Goal: Use online tool/utility: Utilize a website feature to perform a specific function

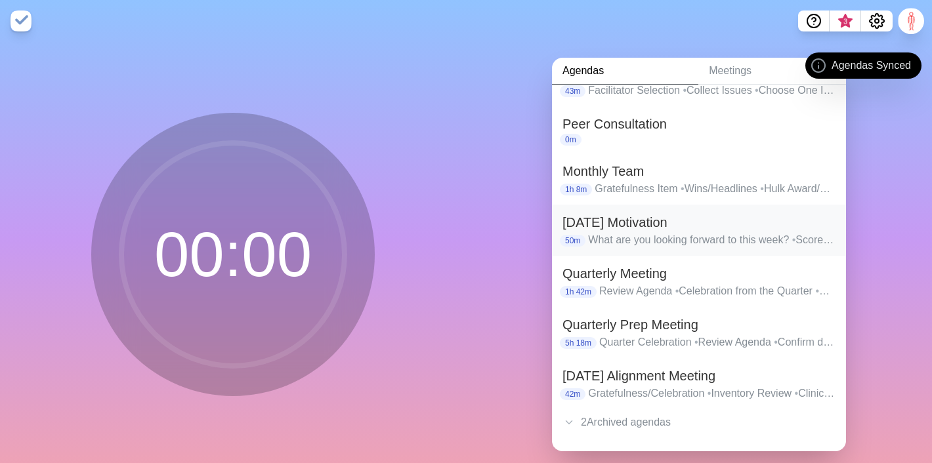
scroll to position [114, 0]
click at [603, 379] on h2 "[DATE] Alignment Meeting" at bounding box center [699, 376] width 273 height 20
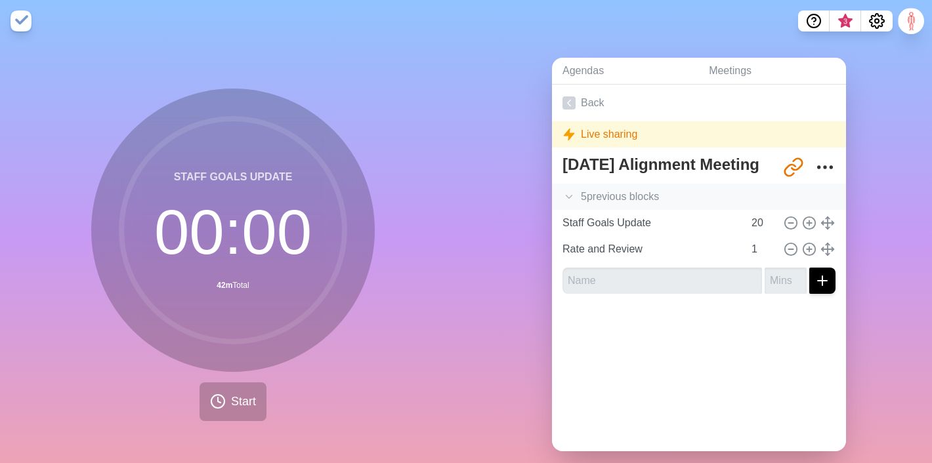
click at [571, 196] on polyline at bounding box center [569, 197] width 6 height 3
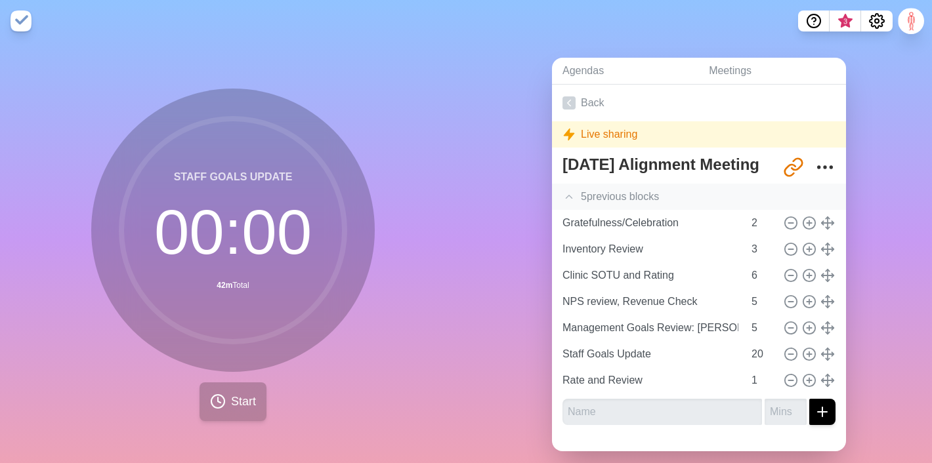
click at [235, 393] on span "Start" at bounding box center [243, 402] width 25 height 18
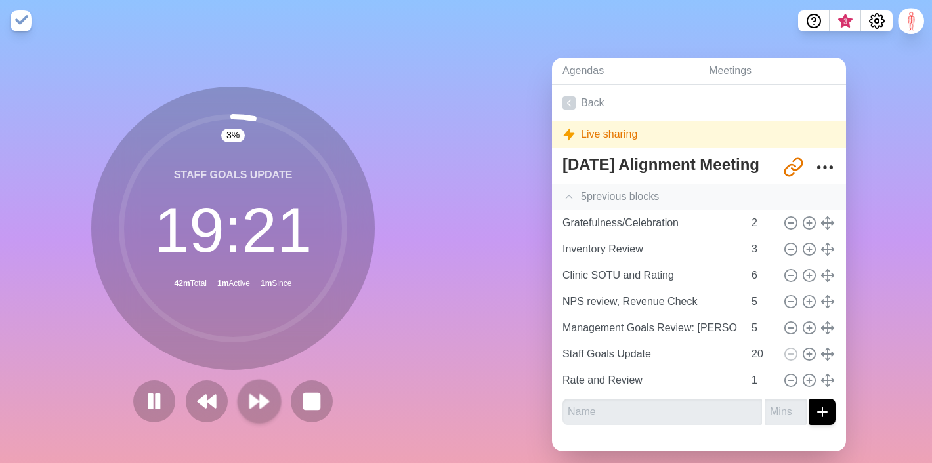
click at [262, 402] on polygon at bounding box center [264, 401] width 9 height 13
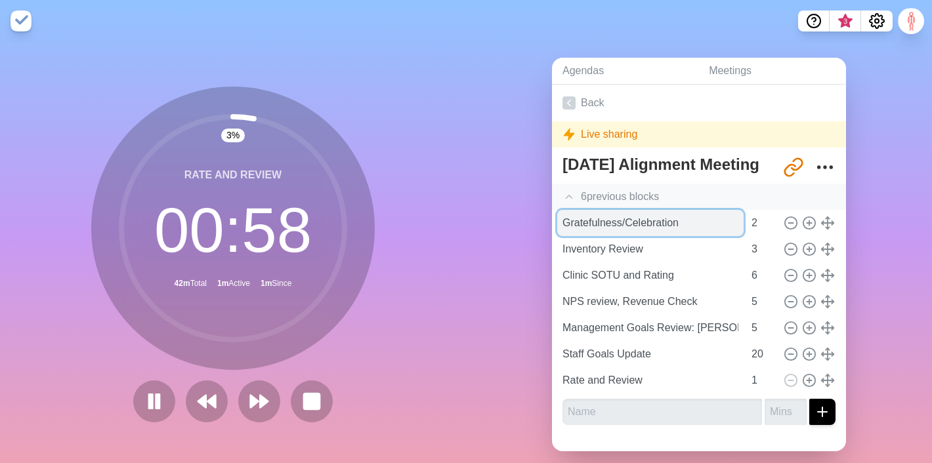
click at [691, 228] on input "Gratefulness/Celebration" at bounding box center [650, 223] width 186 height 26
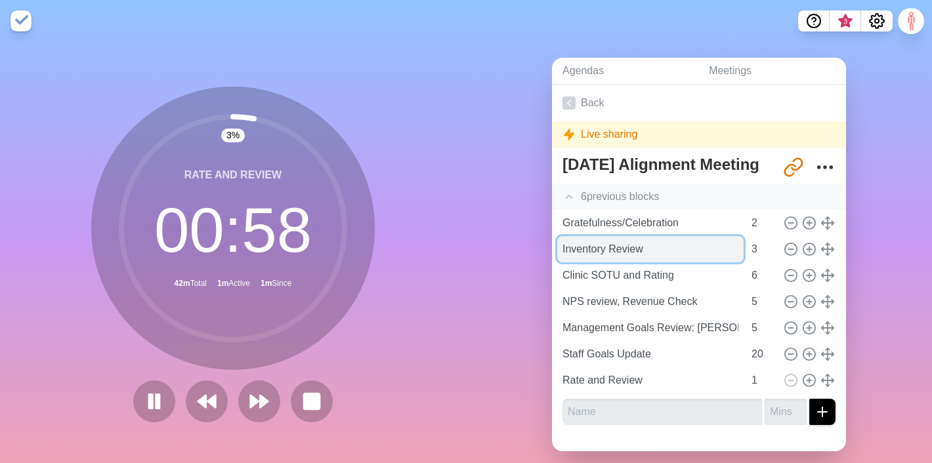
click at [658, 259] on input "Inventory Review" at bounding box center [650, 249] width 186 height 26
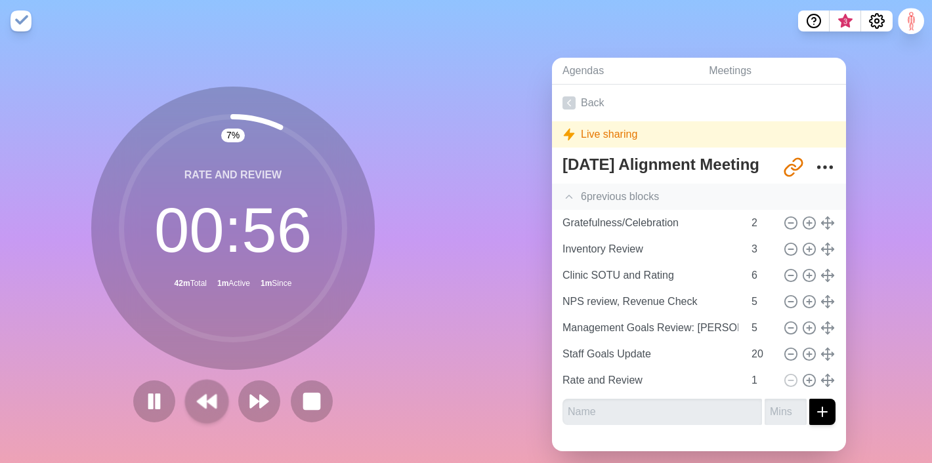
click at [209, 400] on polygon at bounding box center [211, 401] width 9 height 13
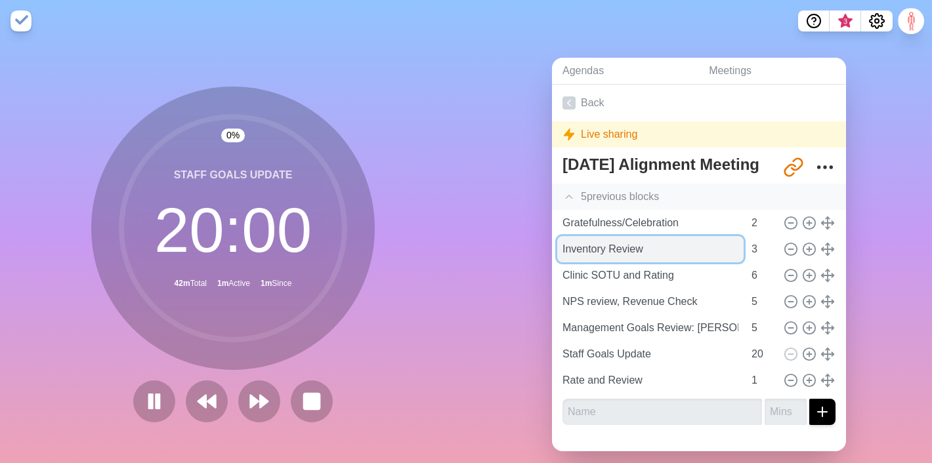
click at [669, 249] on input "Inventory Review" at bounding box center [650, 249] width 186 height 26
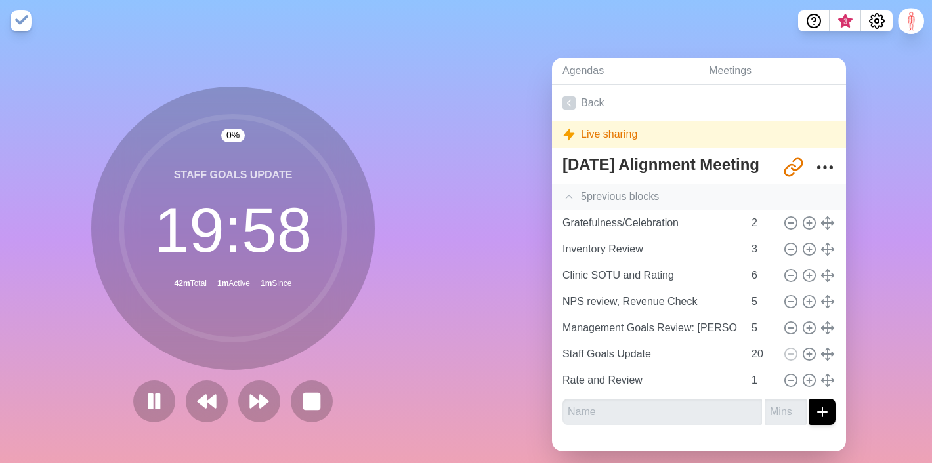
click at [184, 404] on div at bounding box center [233, 402] width 210 height 42
click at [199, 404] on icon at bounding box center [207, 402] width 22 height 22
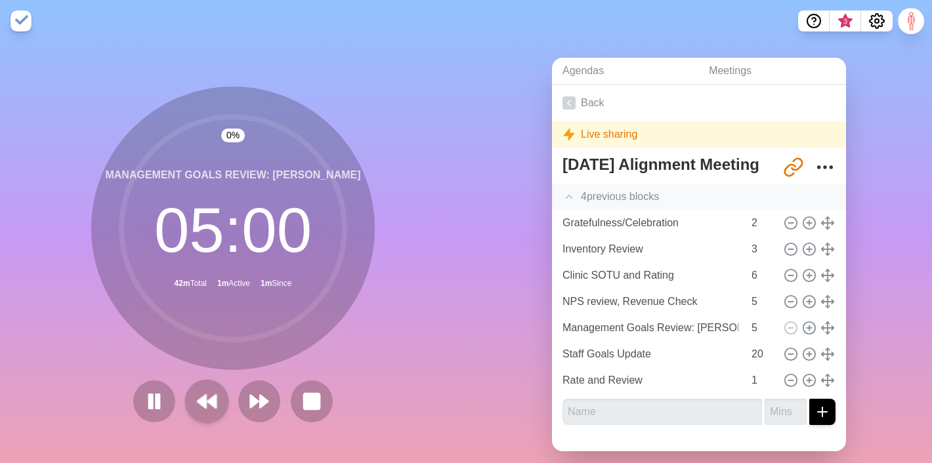
click at [199, 404] on icon at bounding box center [207, 402] width 22 height 22
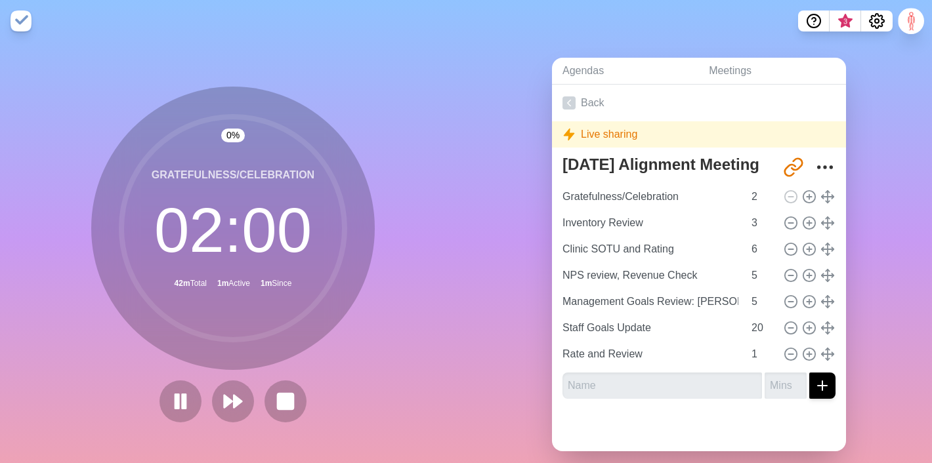
click at [208, 402] on div at bounding box center [233, 402] width 158 height 42
click at [247, 398] on button at bounding box center [233, 401] width 44 height 44
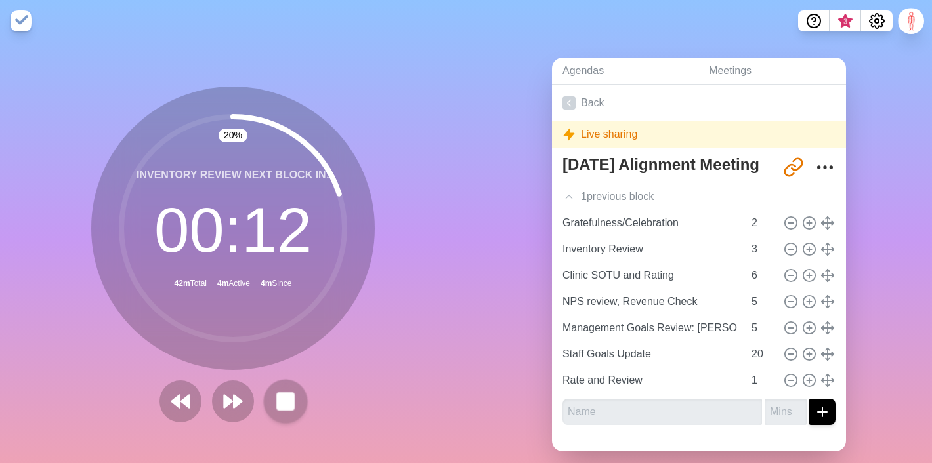
click at [276, 404] on icon at bounding box center [285, 402] width 22 height 22
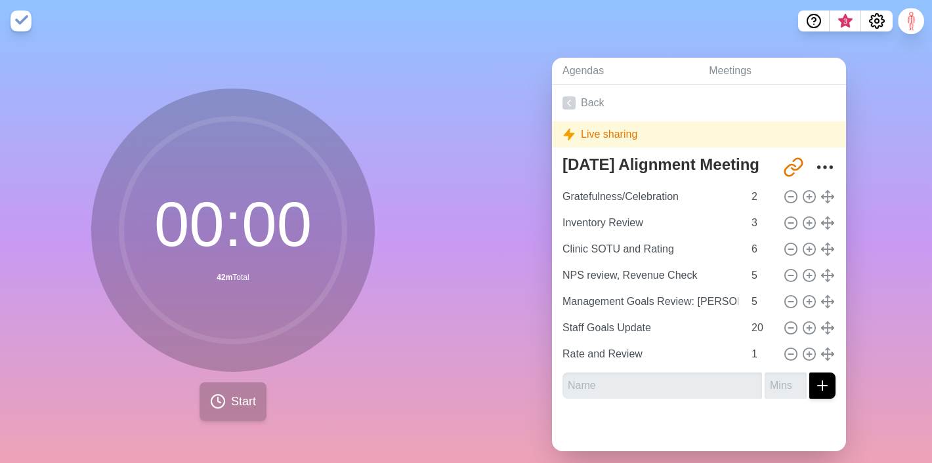
click at [228, 400] on button "Start" at bounding box center [233, 402] width 67 height 39
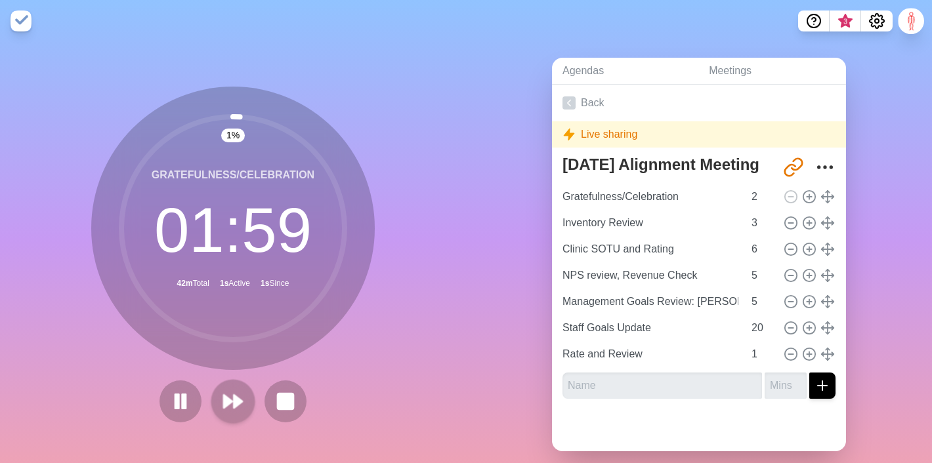
click at [230, 402] on polygon at bounding box center [228, 401] width 9 height 13
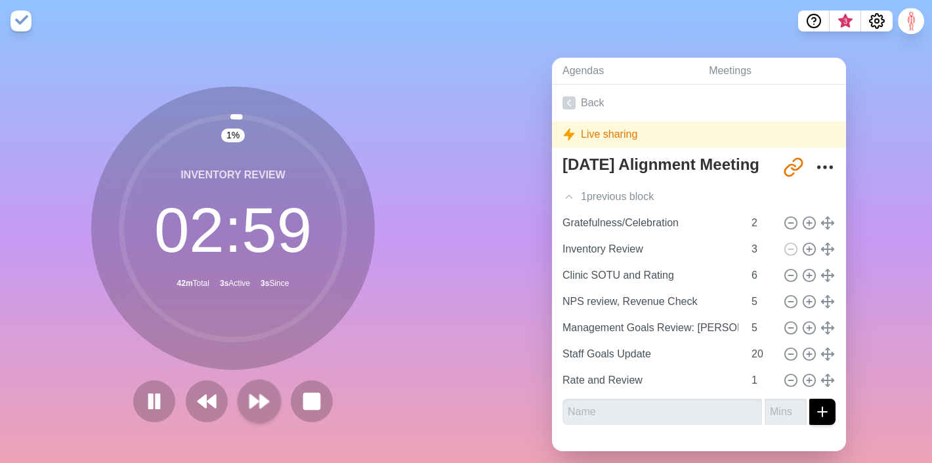
click at [259, 408] on icon at bounding box center [259, 402] width 22 height 22
click at [150, 398] on rect at bounding box center [151, 402] width 4 height 14
click at [152, 404] on polygon at bounding box center [154, 401] width 13 height 16
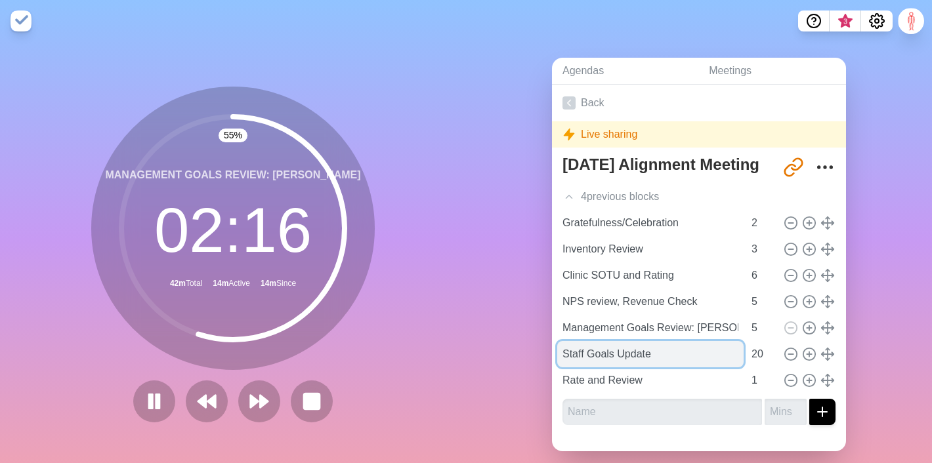
click at [659, 352] on input "Staff Goals Update" at bounding box center [650, 354] width 186 height 26
drag, startPoint x: 656, startPoint y: 353, endPoint x: 564, endPoint y: 357, distance: 92.0
click at [564, 357] on input "Staff Goals Update" at bounding box center [650, 354] width 186 height 26
click at [631, 354] on input "Staff Goals Update" at bounding box center [650, 354] width 186 height 26
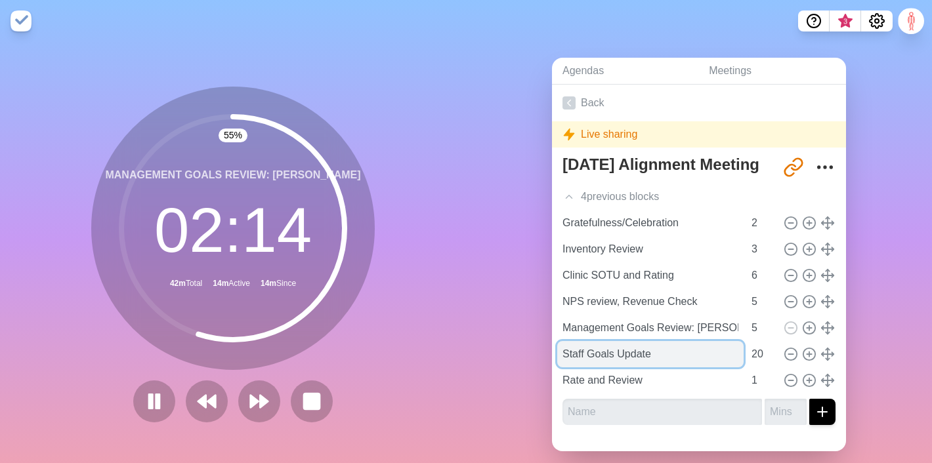
click at [631, 354] on input "Staff Goals Update" at bounding box center [650, 354] width 186 height 26
click at [649, 354] on input "Staff Goals Update" at bounding box center [650, 354] width 186 height 26
click at [657, 354] on input "Staff Goals Update" at bounding box center [650, 354] width 186 height 26
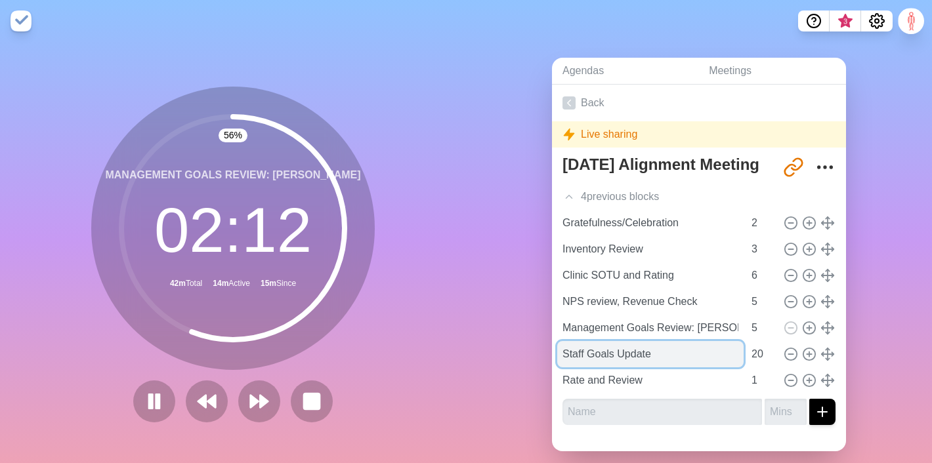
click at [623, 354] on input "Staff Goals Update" at bounding box center [650, 354] width 186 height 26
click at [654, 354] on input "Staff Goals Update" at bounding box center [650, 354] width 186 height 26
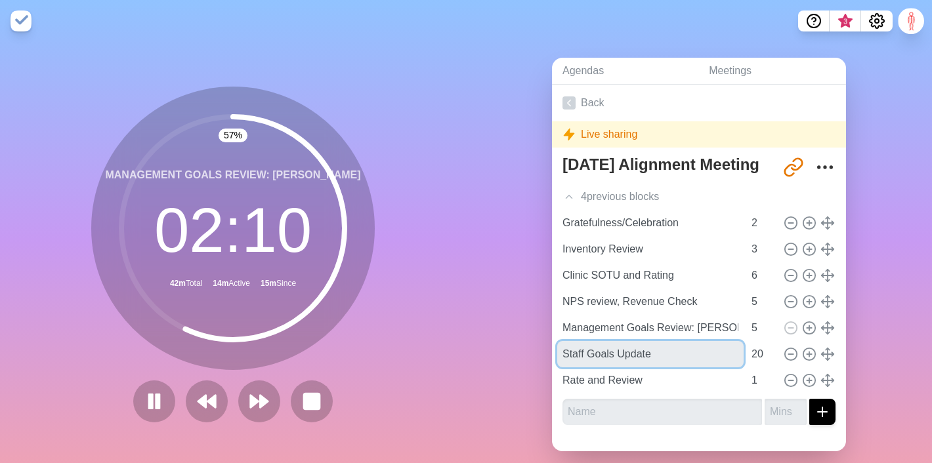
drag, startPoint x: 654, startPoint y: 354, endPoint x: 538, endPoint y: 353, distance: 116.2
click at [538, 353] on div "Agendas Meetings Back Live sharing [DATE] Alignment Meeting [URL][DOMAIN_NAME] …" at bounding box center [699, 260] width 466 height 436
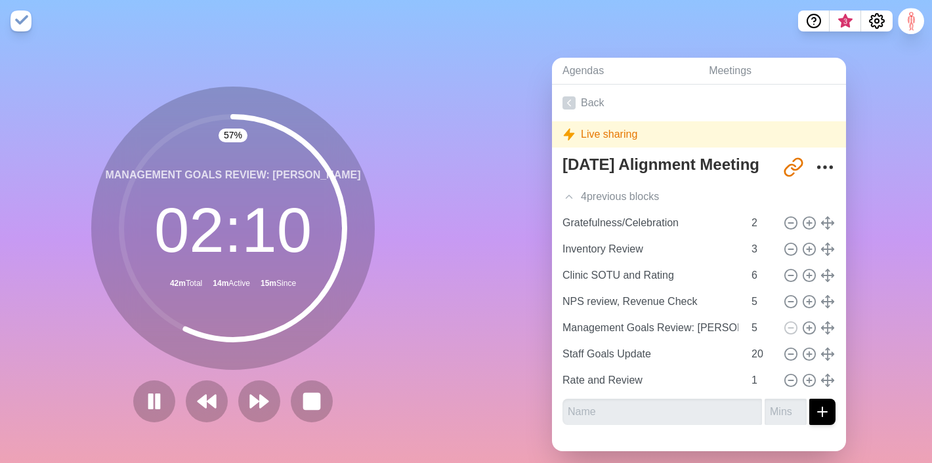
click at [538, 353] on div "Agendas Meetings Back Live sharing [DATE] Alignment Meeting [URL][DOMAIN_NAME] …" at bounding box center [699, 260] width 466 height 436
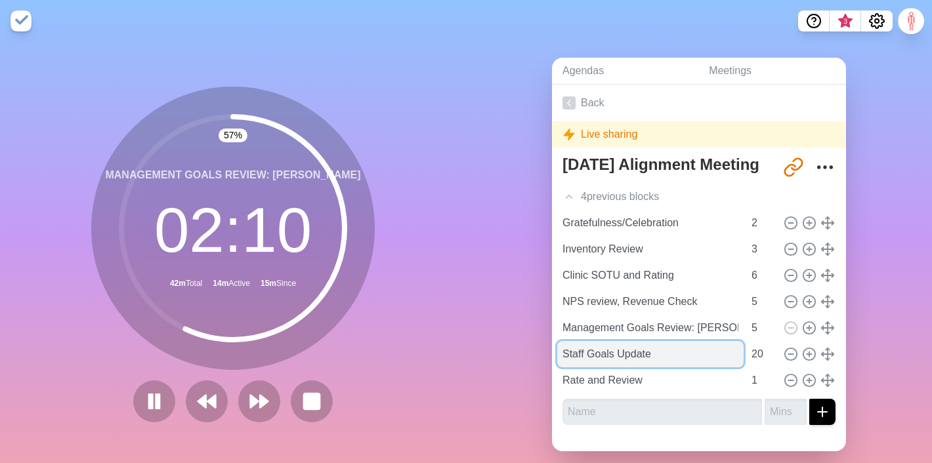
click at [602, 353] on input "Staff Goals Update" at bounding box center [650, 354] width 186 height 26
click at [647, 354] on input "Staff Goals Update" at bounding box center [650, 354] width 186 height 26
click at [609, 352] on input "Staff Goals Update" at bounding box center [650, 354] width 186 height 26
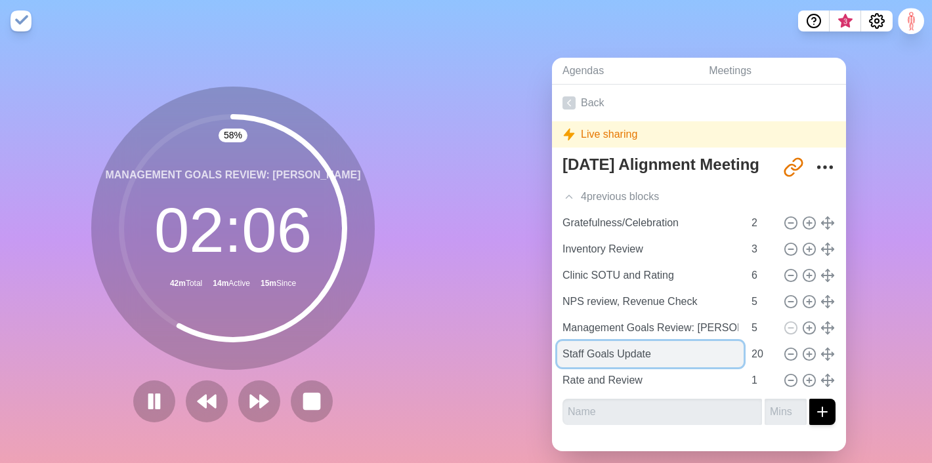
click at [609, 352] on input "Staff Goals Update" at bounding box center [650, 354] width 186 height 26
click at [623, 353] on input "Staff Goals Update" at bounding box center [650, 354] width 186 height 26
click at [614, 354] on input "Staff Goals Update" at bounding box center [650, 354] width 186 height 26
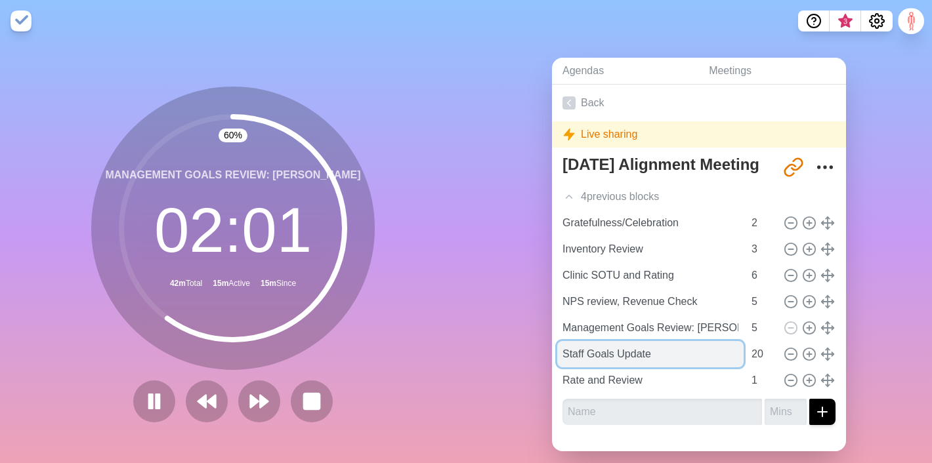
click at [614, 354] on input "Staff Goals Update" at bounding box center [650, 354] width 186 height 26
click at [597, 351] on input "Staff Goals Update" at bounding box center [650, 354] width 186 height 26
click at [603, 354] on input "Staff Goals Update" at bounding box center [650, 354] width 186 height 26
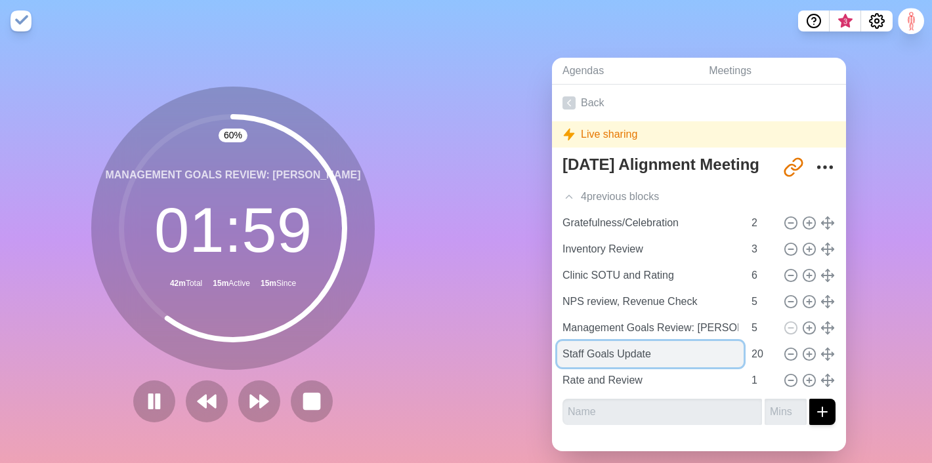
click at [641, 356] on input "Staff Goals Update" at bounding box center [650, 354] width 186 height 26
click at [593, 355] on input "Staff Goals Update" at bounding box center [650, 354] width 186 height 26
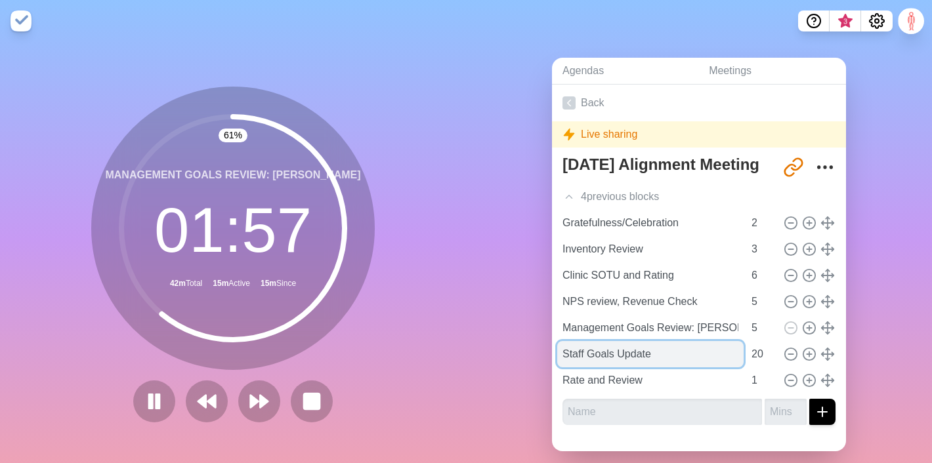
click at [564, 354] on input "Staff Goals Update" at bounding box center [650, 354] width 186 height 26
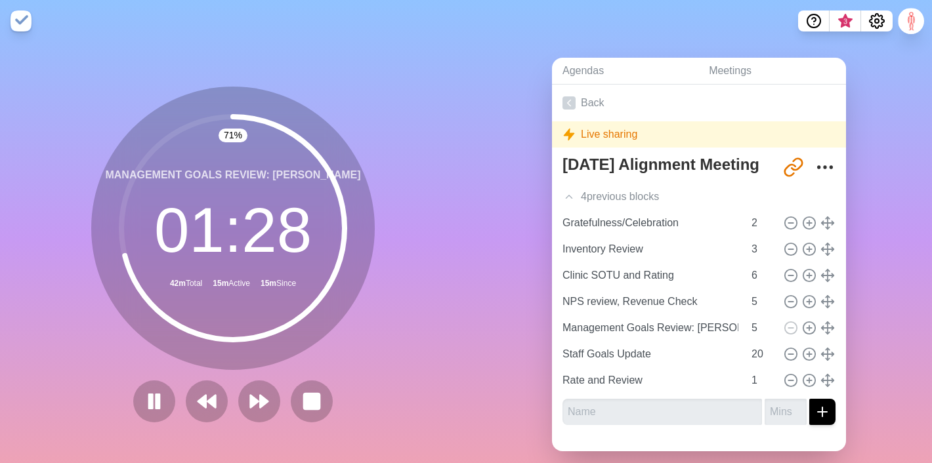
click at [487, 370] on div "Agendas Meetings Back Live sharing [DATE] Alignment Meeting [URL][DOMAIN_NAME] …" at bounding box center [699, 260] width 466 height 436
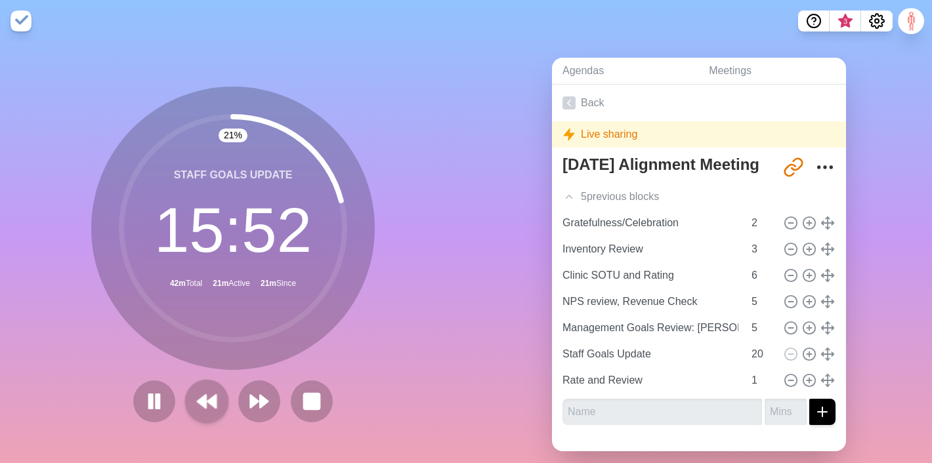
click at [201, 406] on icon at bounding box center [207, 402] width 22 height 22
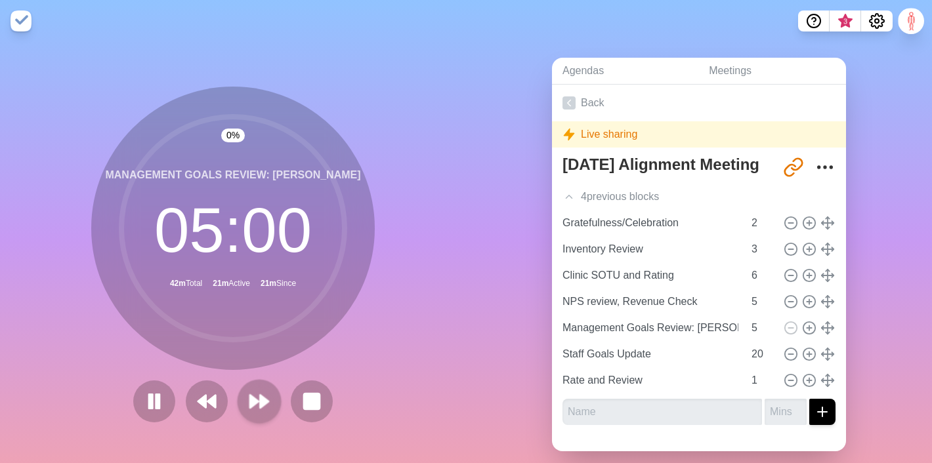
click at [265, 397] on icon at bounding box center [259, 402] width 22 height 22
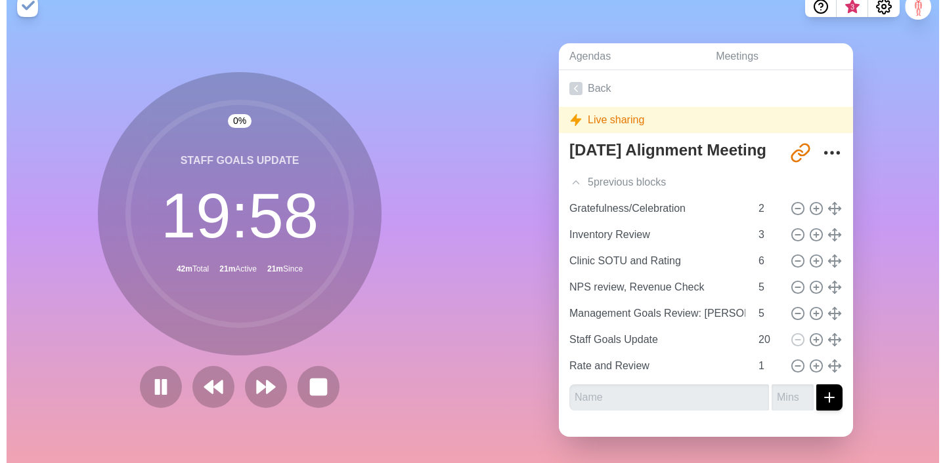
scroll to position [14, 0]
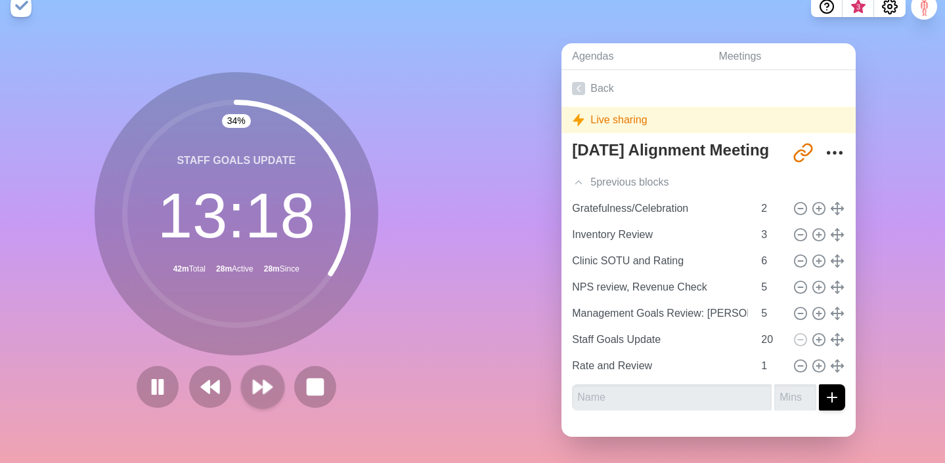
click at [249, 390] on button at bounding box center [262, 387] width 44 height 44
